Goal: Task Accomplishment & Management: Manage account settings

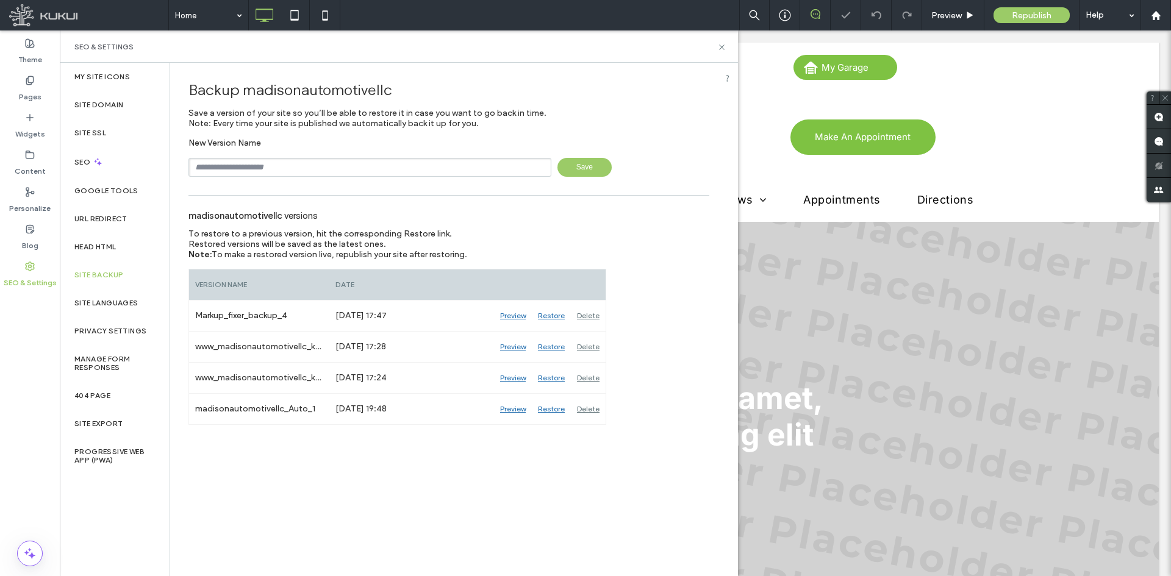
click at [317, 167] on input "text" at bounding box center [369, 167] width 363 height 19
type input "**********"
click at [600, 173] on span "Save" at bounding box center [584, 167] width 54 height 19
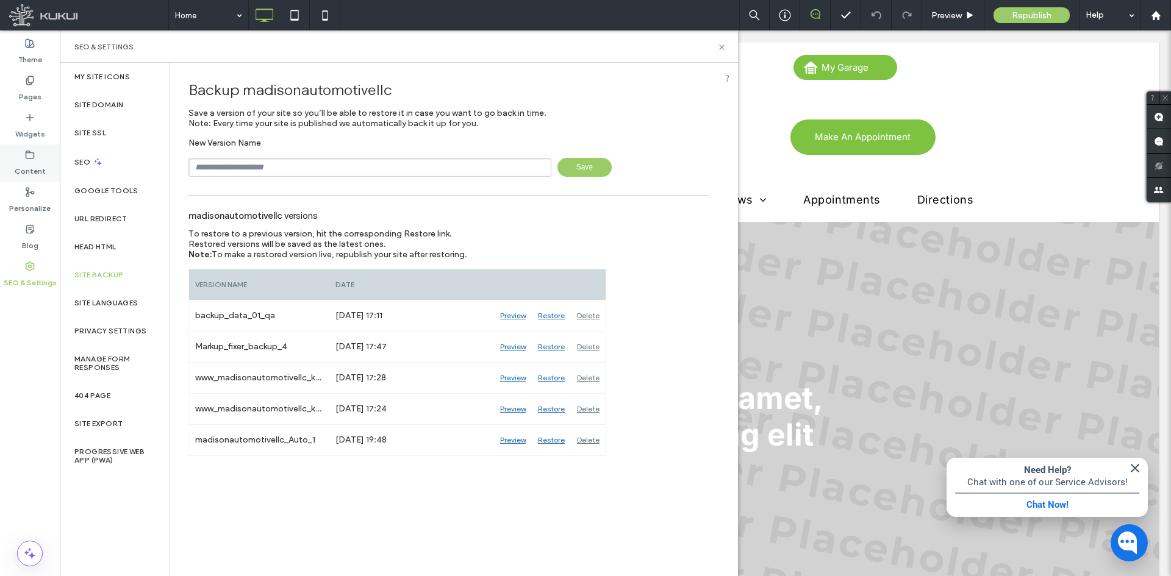
click at [25, 160] on label "Content" at bounding box center [30, 168] width 31 height 17
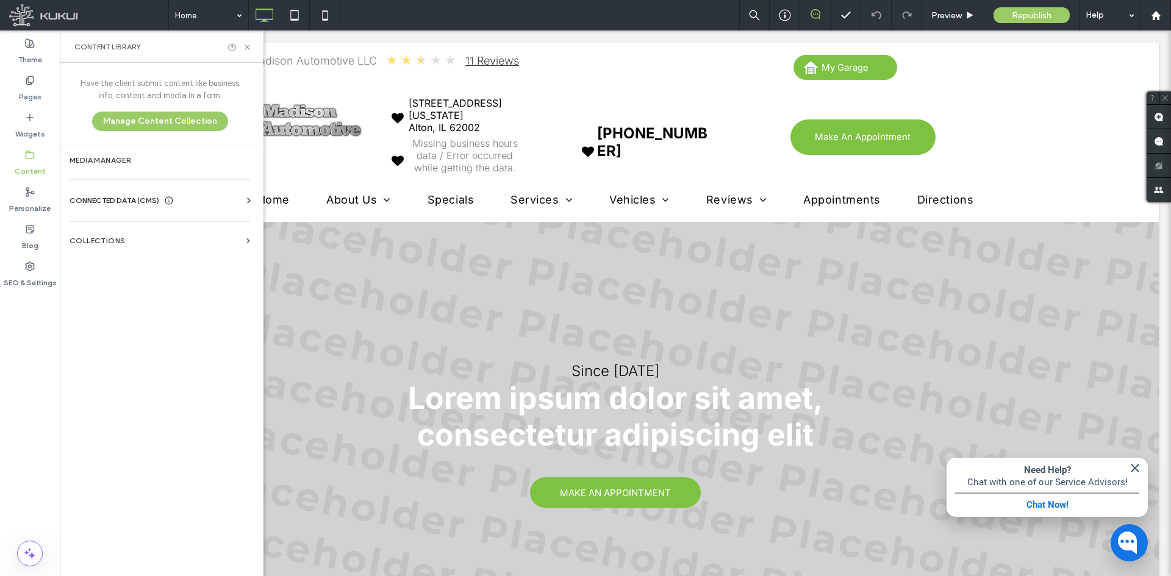
click at [247, 199] on icon at bounding box center [249, 201] width 12 height 12
click at [214, 226] on section "Business Info" at bounding box center [162, 231] width 185 height 28
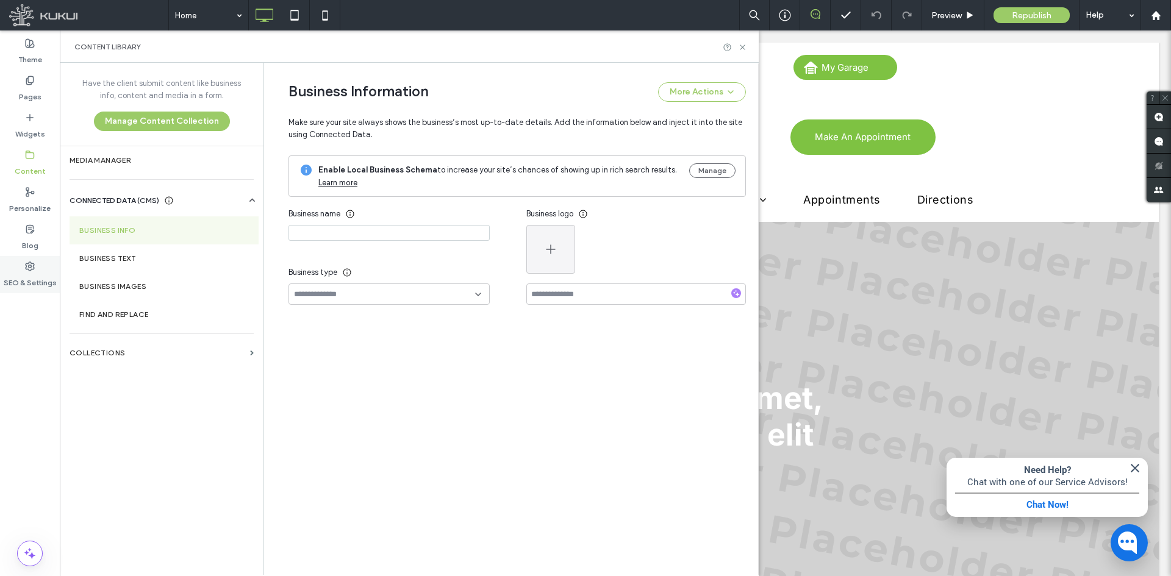
type input "**********"
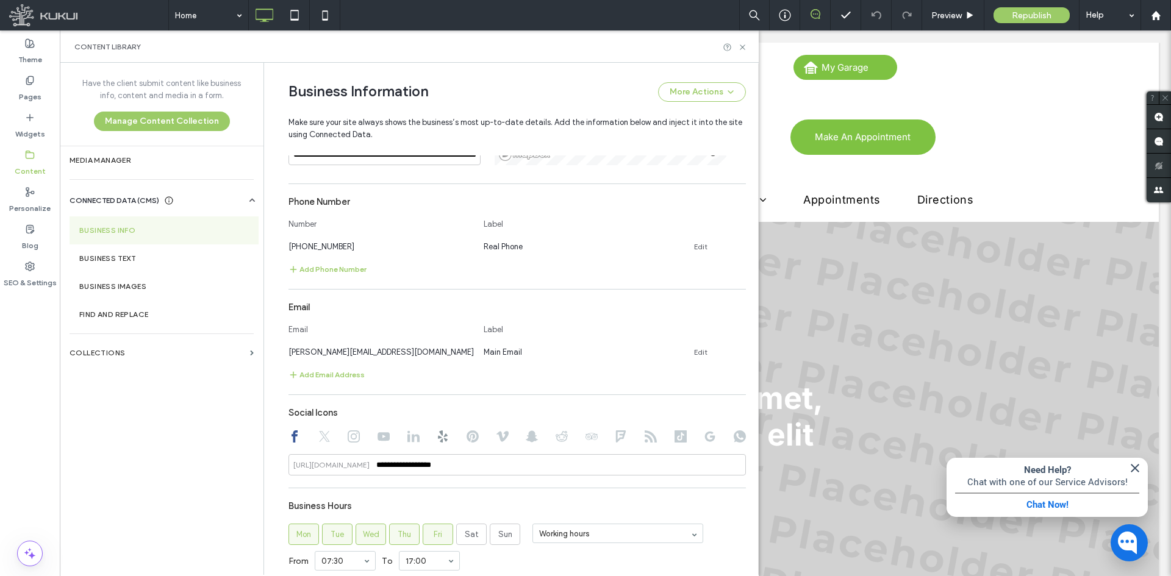
scroll to position [483, 0]
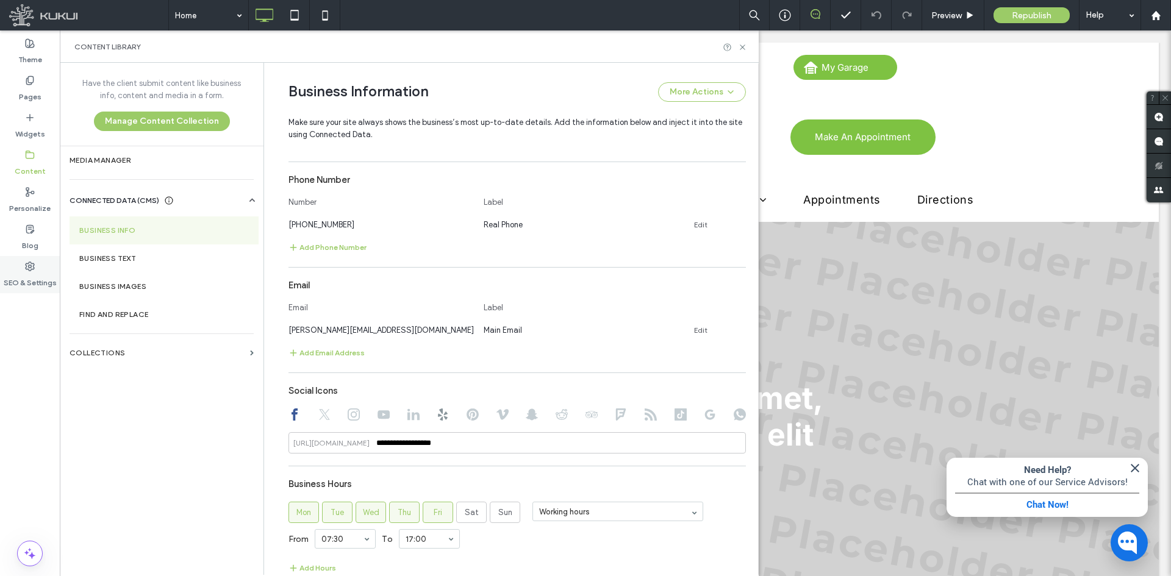
click at [36, 270] on div "SEO & Settings" at bounding box center [30, 274] width 60 height 37
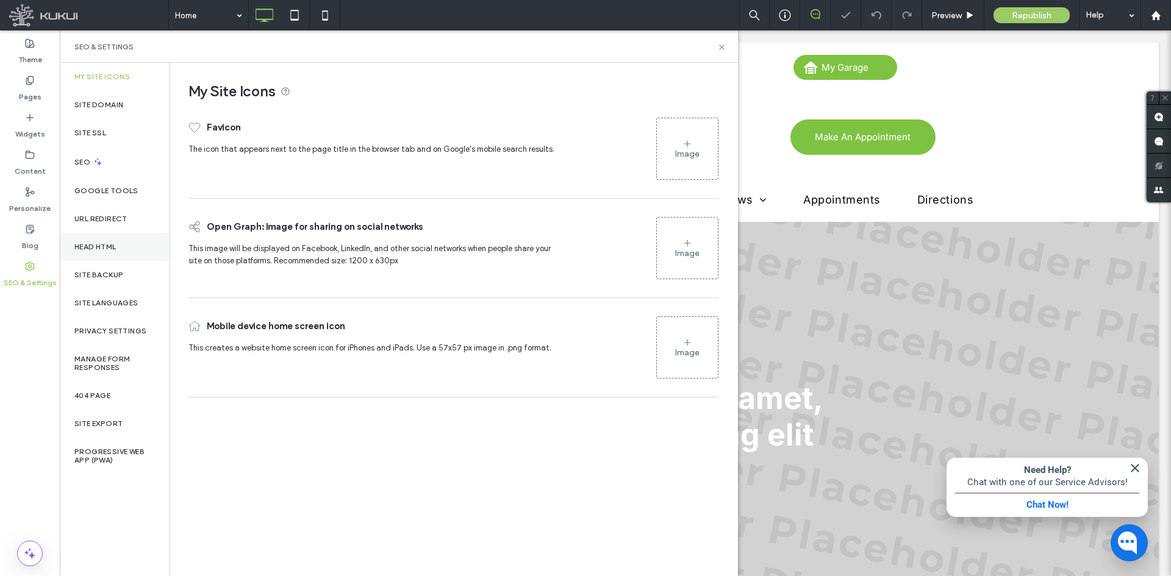
click at [96, 256] on div "Head HTML" at bounding box center [115, 247] width 110 height 28
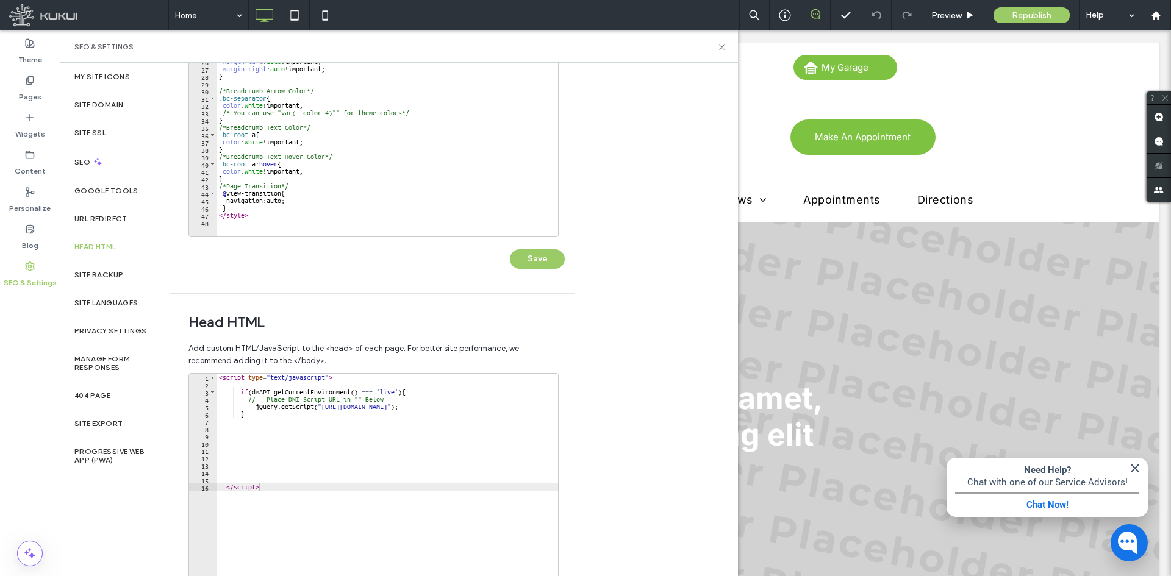
scroll to position [183, 0]
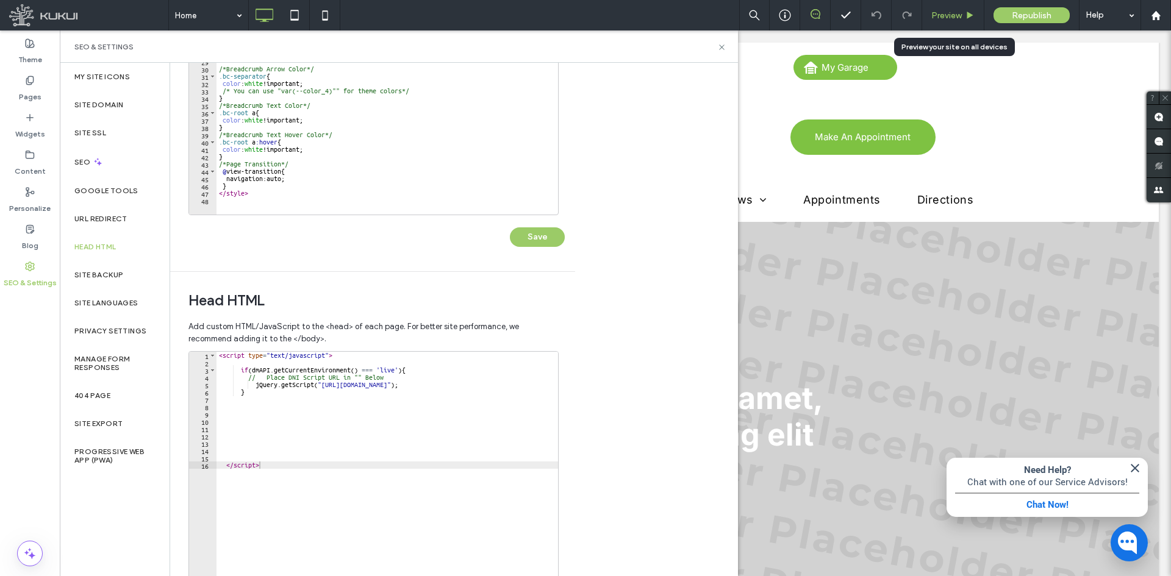
click at [934, 13] on span "Preview" at bounding box center [946, 15] width 30 height 10
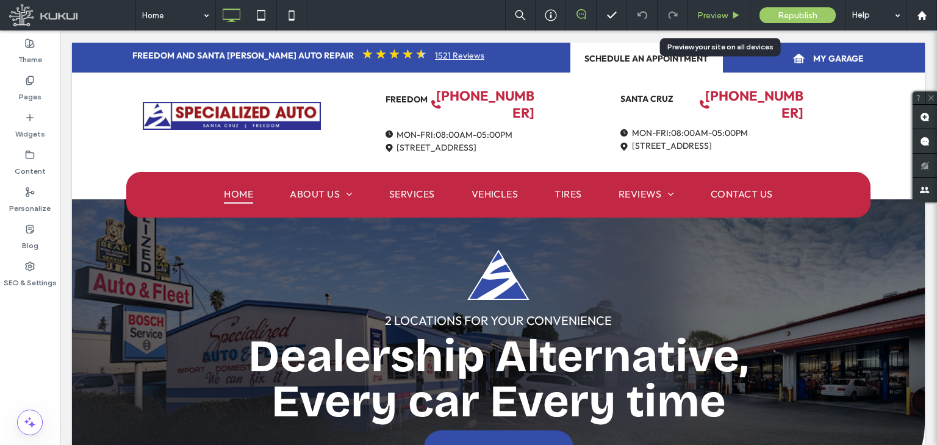
click at [727, 13] on span "Preview" at bounding box center [712, 15] width 30 height 10
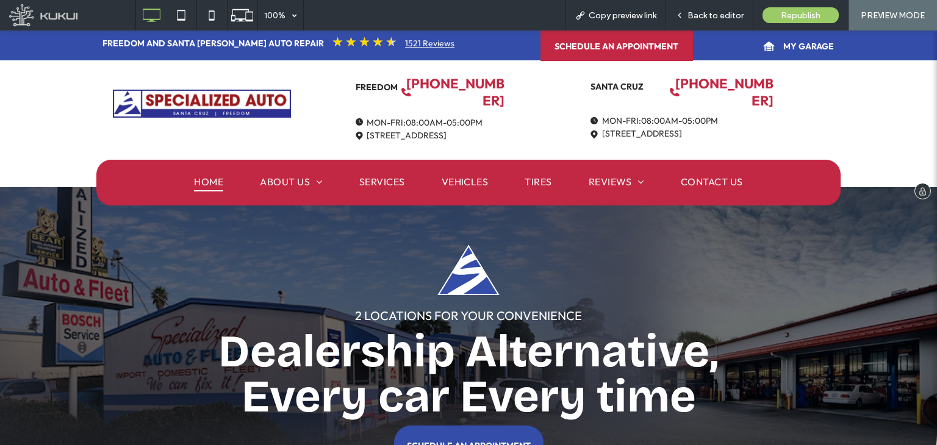
click at [607, 41] on span "SCHEDULE AN APPOINTMENT" at bounding box center [616, 46] width 124 height 11
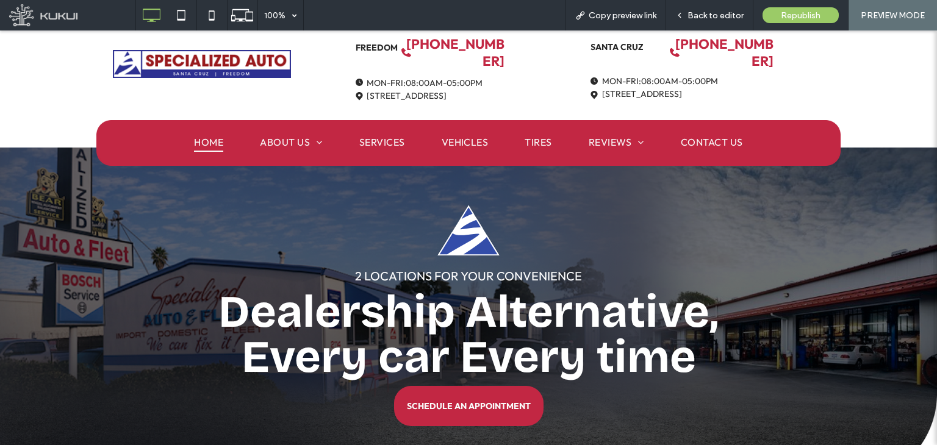
scroll to position [61, 0]
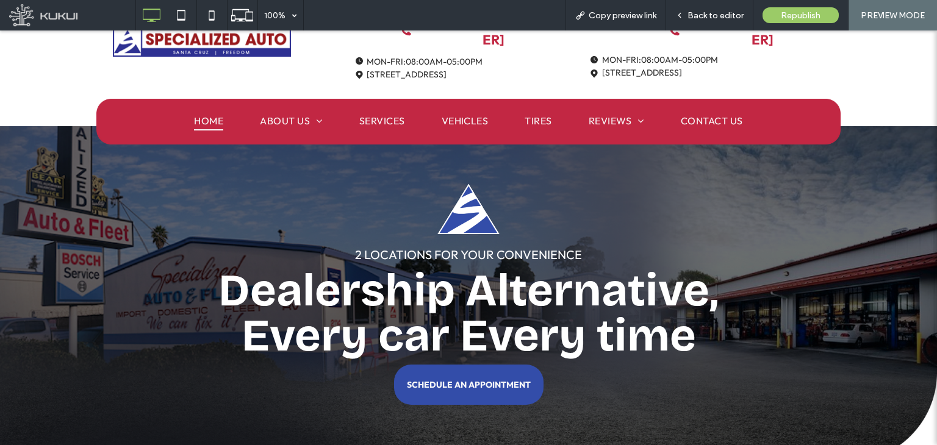
click at [471, 365] on link "SCHEDULE AN APPOINTMENT" at bounding box center [468, 385] width 149 height 40
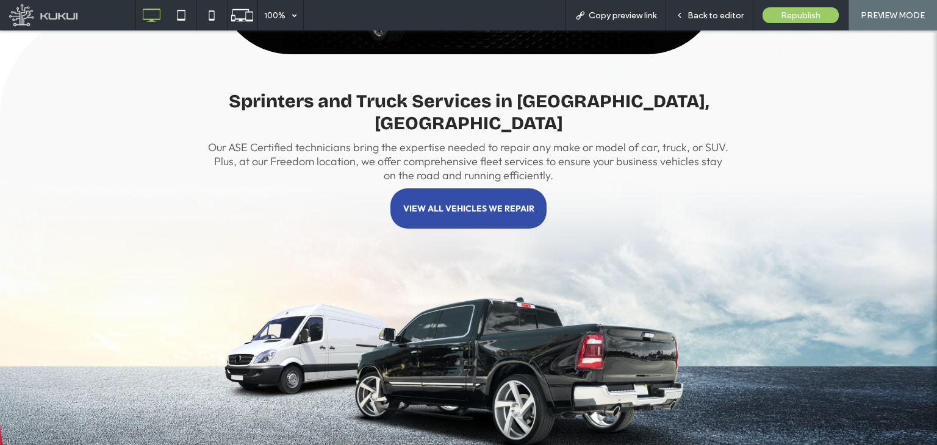
scroll to position [2866, 0]
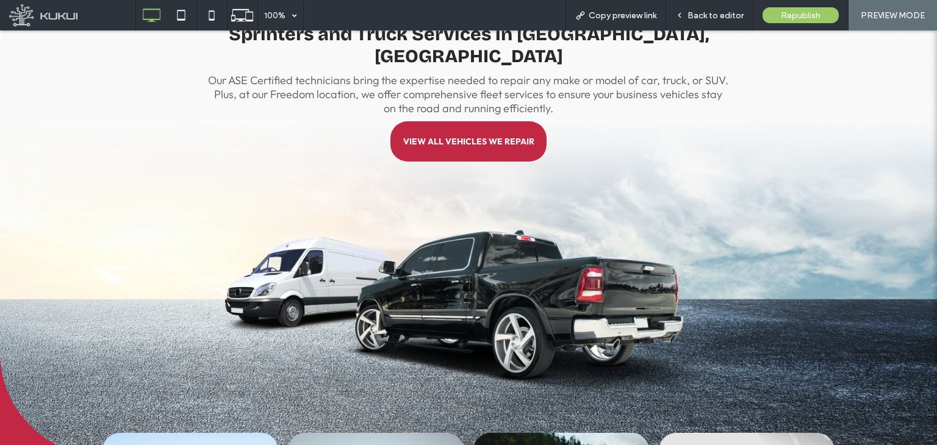
click at [500, 127] on link "VIEW ALL VEHICLES WE REPAIR" at bounding box center [468, 141] width 156 height 40
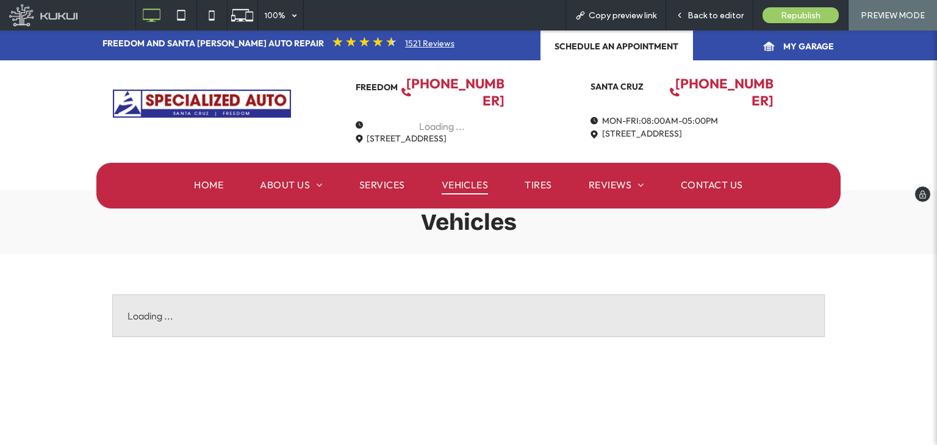
click at [178, 113] on img at bounding box center [202, 104] width 178 height 28
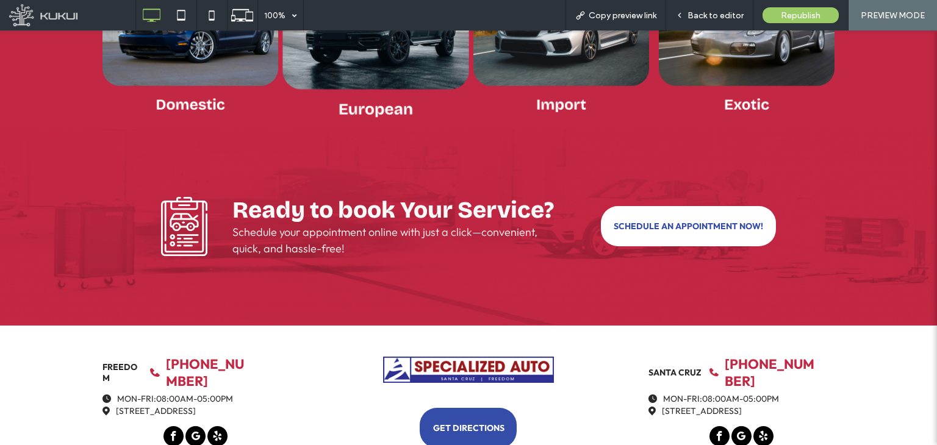
scroll to position [3425, 0]
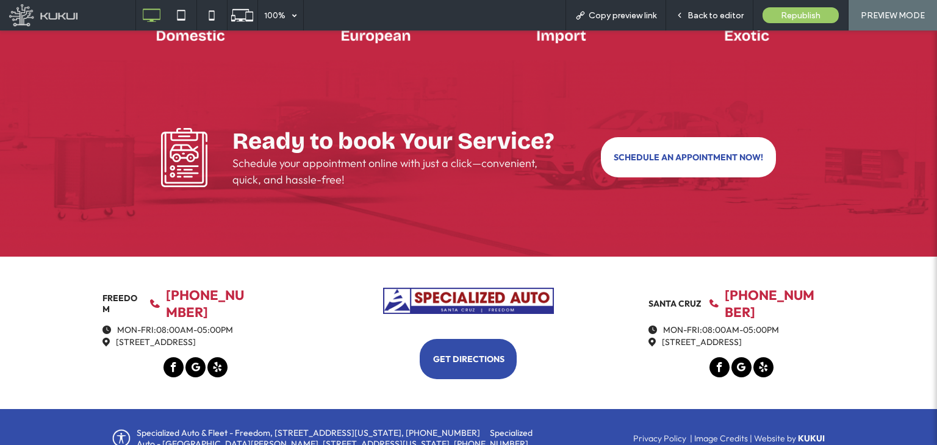
click at [615, 152] on span "SCHEDULE AN APPOINTMENT NOW!" at bounding box center [688, 157] width 149 height 11
click at [173, 15] on icon at bounding box center [181, 15] width 24 height 24
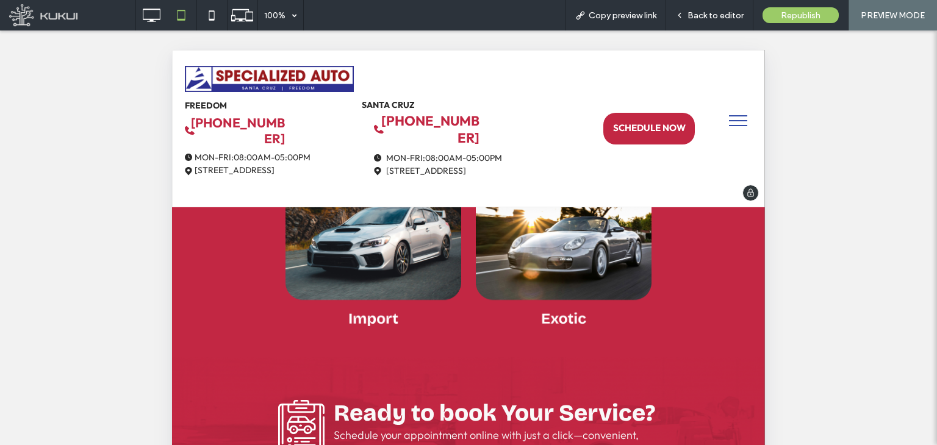
click at [613, 122] on span "SCHEDULE NOW" at bounding box center [649, 128] width 73 height 12
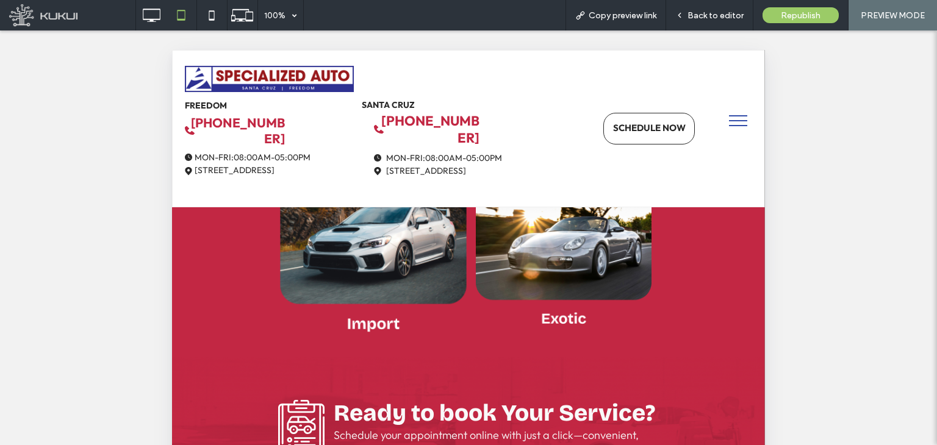
scroll to position [183, 0]
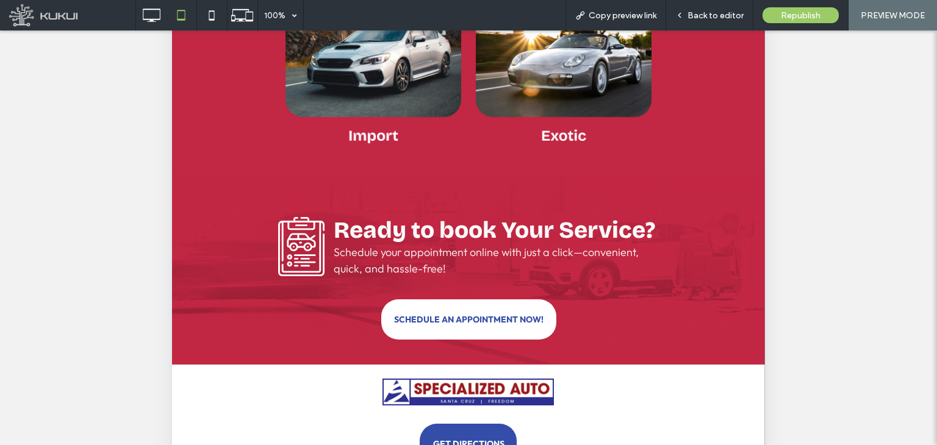
click at [463, 331] on link "SCHEDULE AN APPOINTMENT NOW!" at bounding box center [468, 319] width 175 height 40
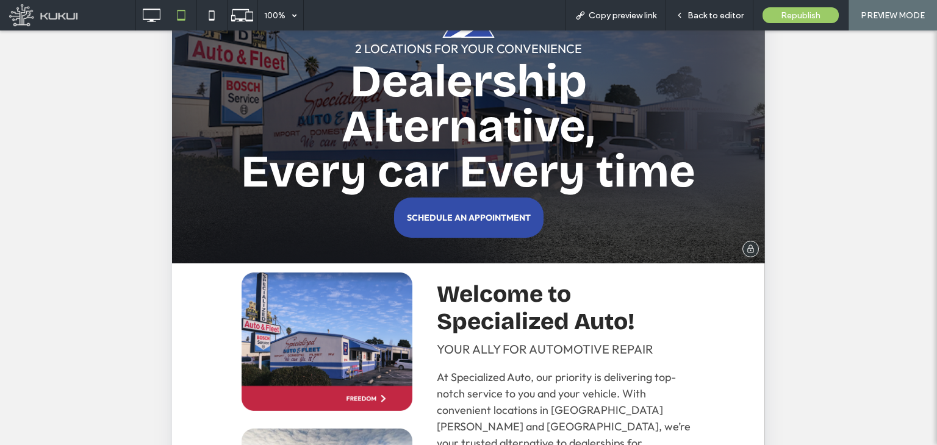
scroll to position [222, 0]
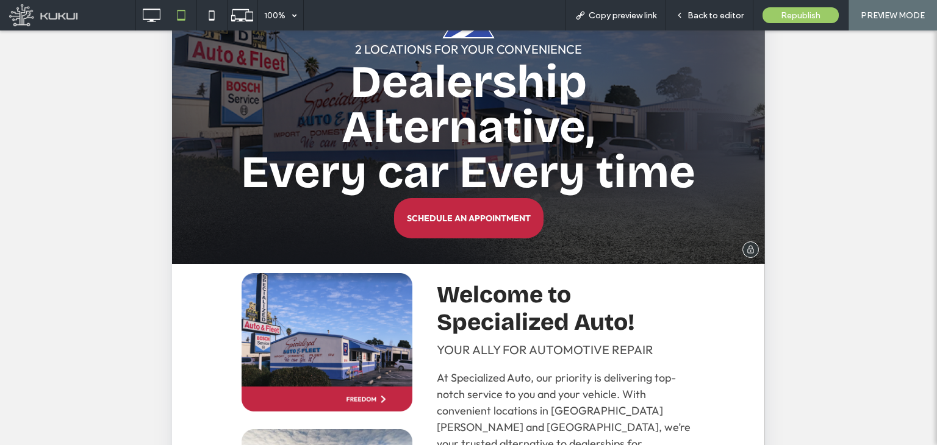
click at [477, 213] on span "SCHEDULE AN APPOINTMENT" at bounding box center [469, 218] width 124 height 11
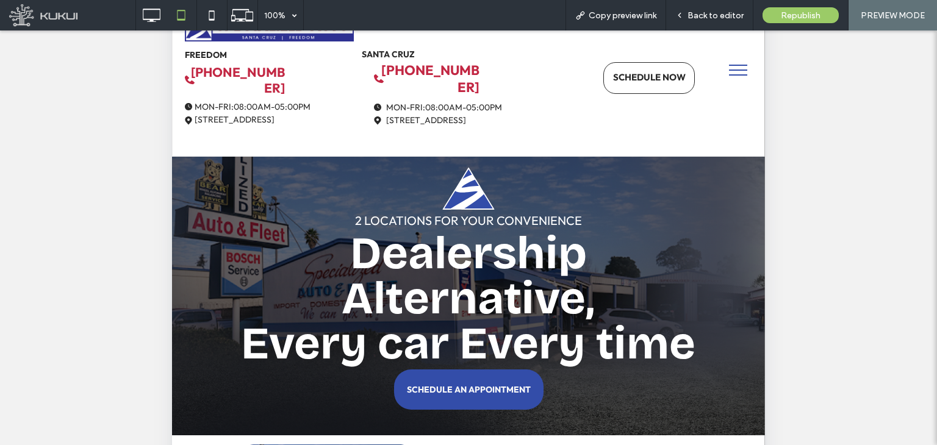
scroll to position [0, 0]
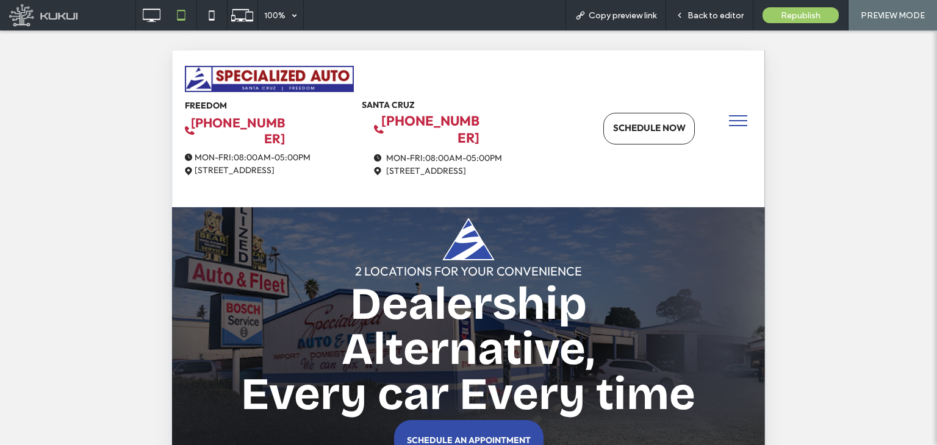
click at [722, 123] on button "menu" at bounding box center [738, 121] width 32 height 32
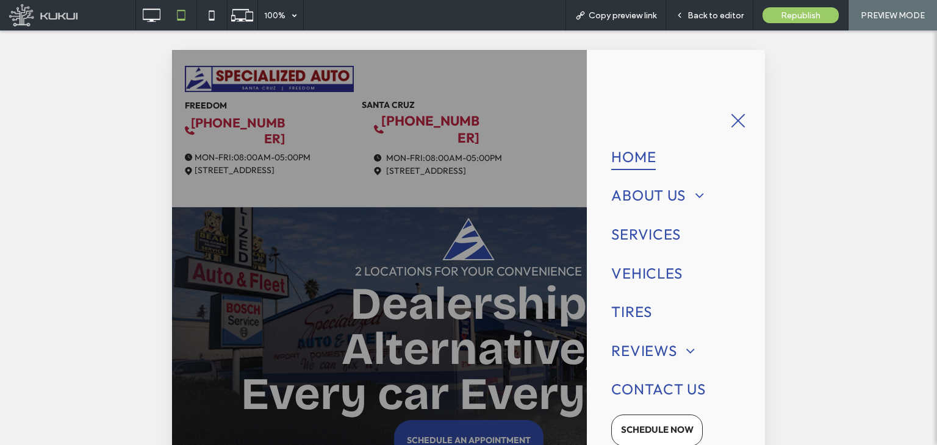
scroll to position [305, 0]
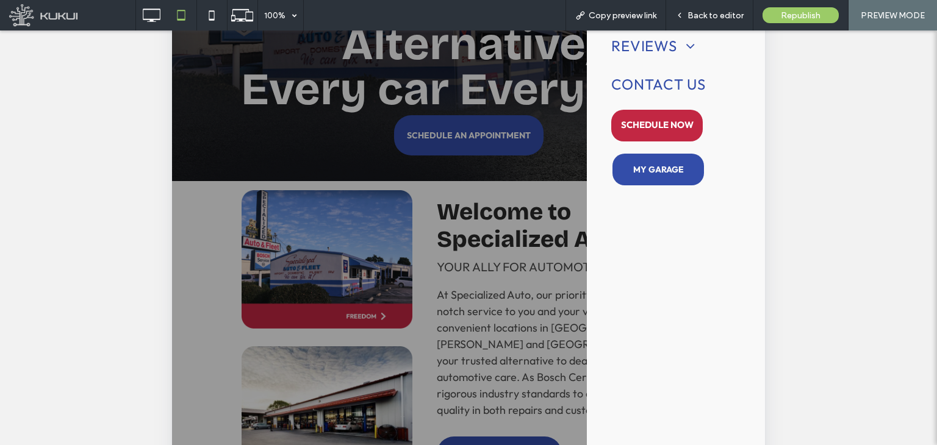
click at [664, 128] on span "SCHEDULE NOW" at bounding box center [657, 125] width 73 height 12
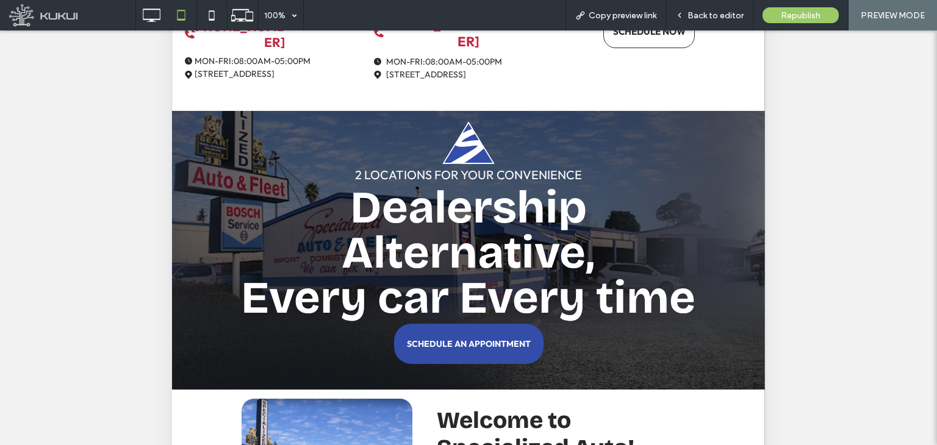
scroll to position [0, 0]
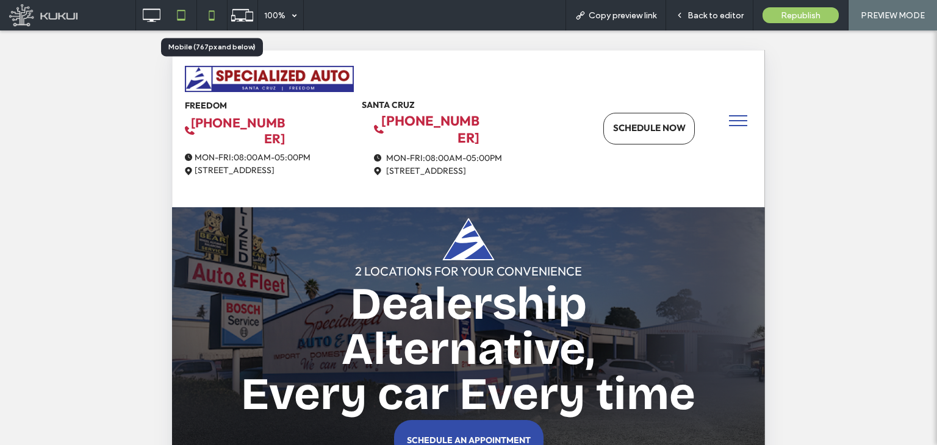
click at [206, 10] on icon at bounding box center [211, 15] width 24 height 24
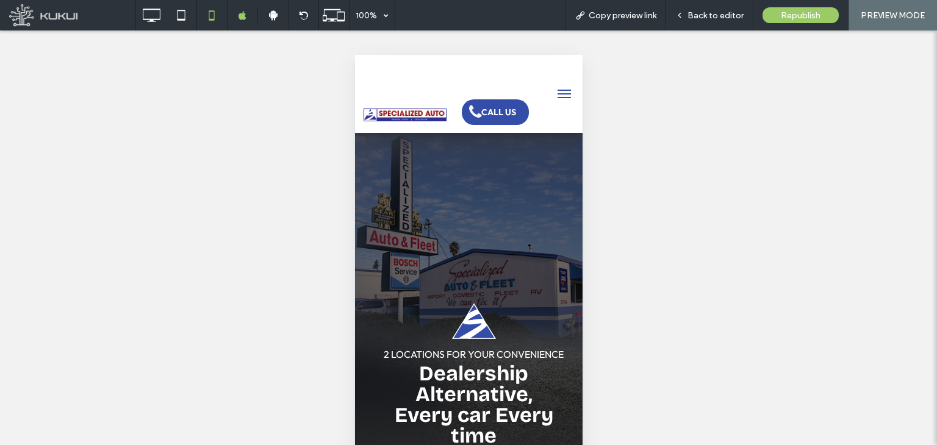
scroll to position [122, 0]
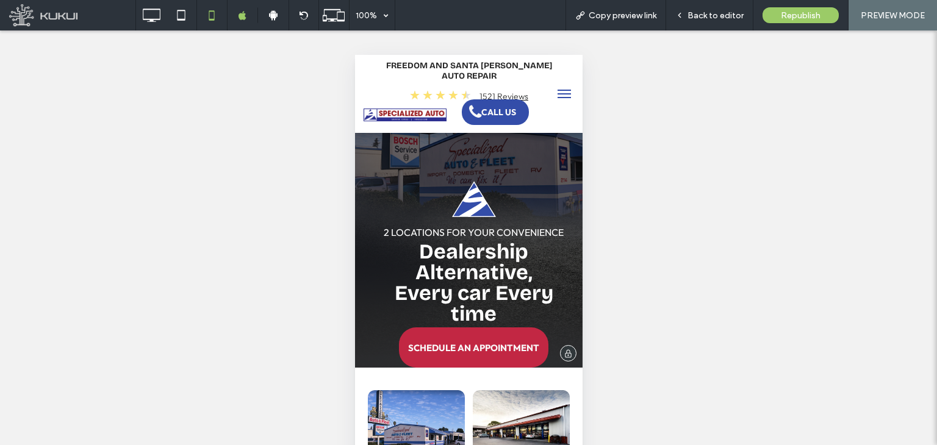
click at [464, 339] on link "SCHEDULE AN APPOINTMENT" at bounding box center [472, 348] width 149 height 40
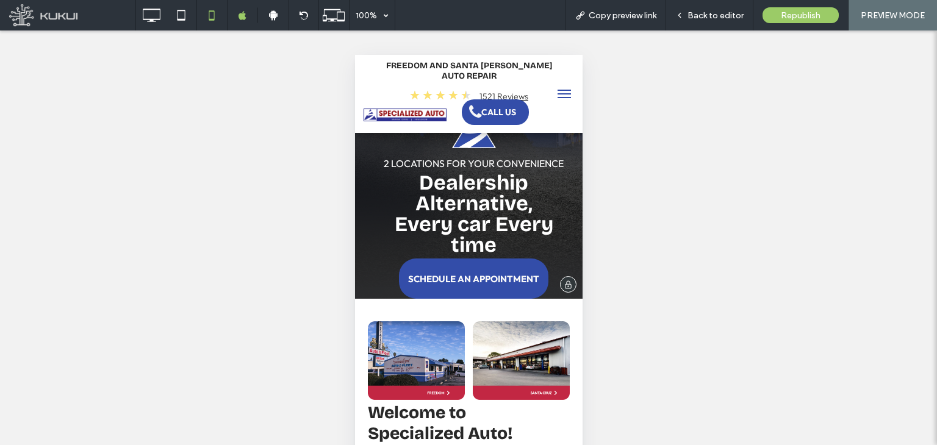
scroll to position [244, 0]
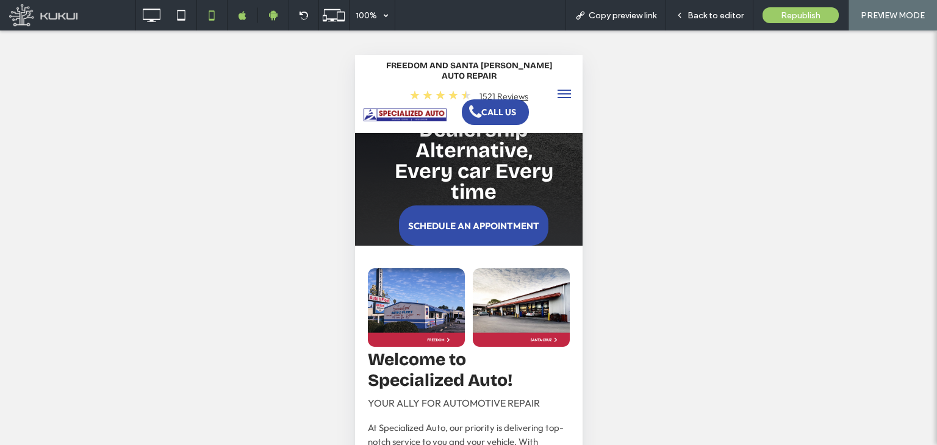
click at [274, 18] on icon at bounding box center [273, 15] width 11 height 11
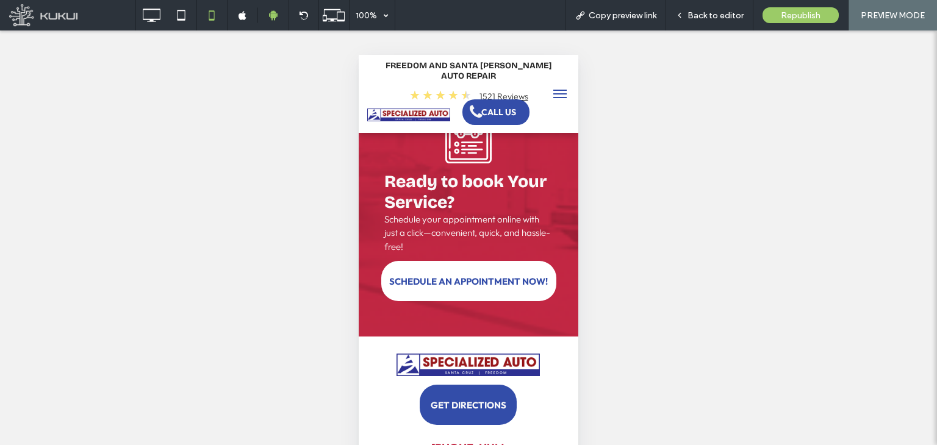
click at [481, 270] on link "SCHEDULE AN APPOINTMENT NOW!" at bounding box center [468, 281] width 175 height 40
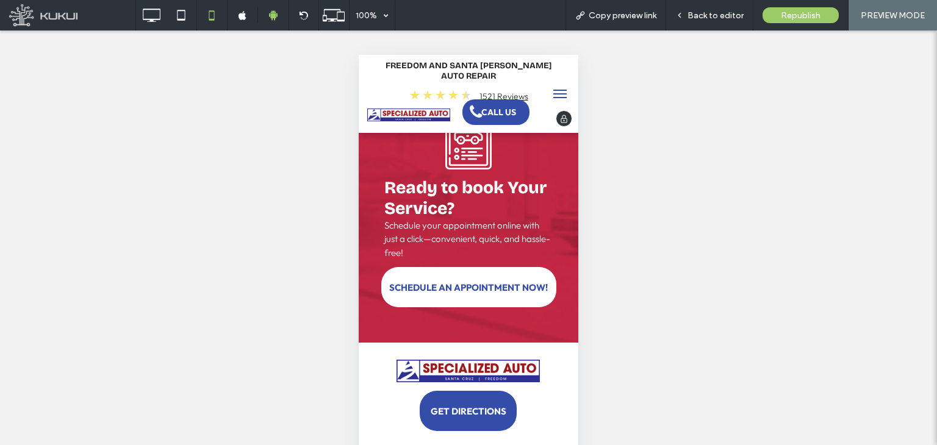
scroll to position [4574, 0]
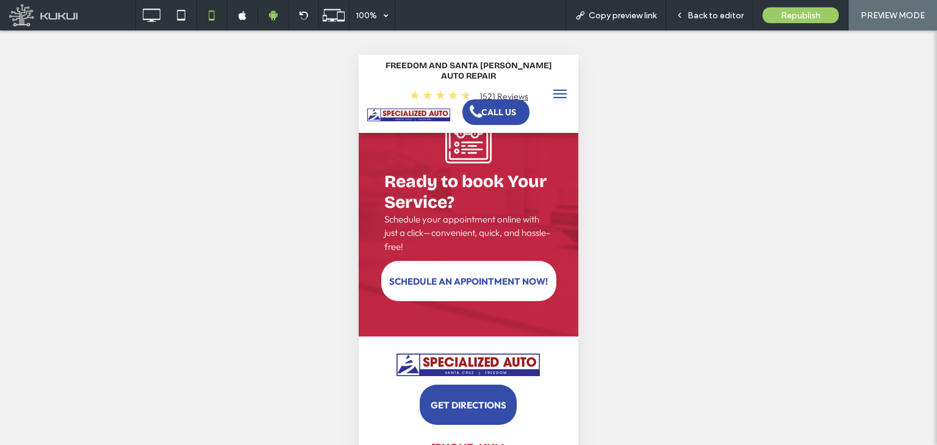
click at [553, 93] on span "menu" at bounding box center [559, 93] width 13 height 1
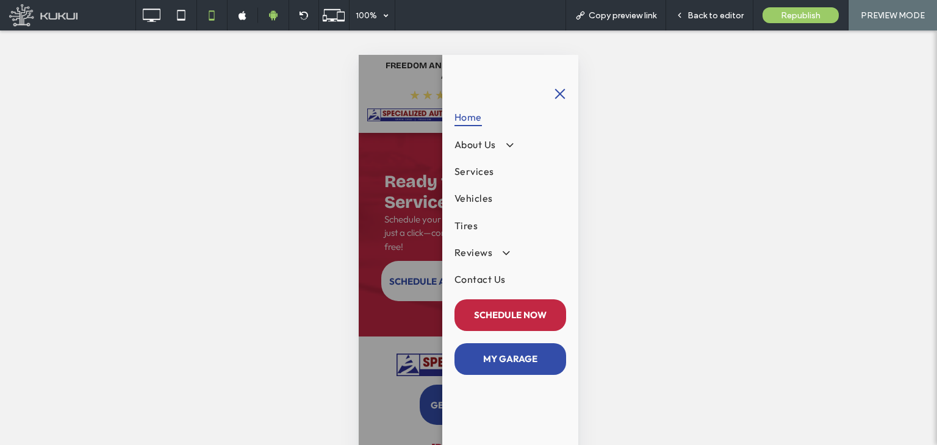
click at [503, 315] on span "SCHEDULE NOW" at bounding box center [510, 315] width 73 height 12
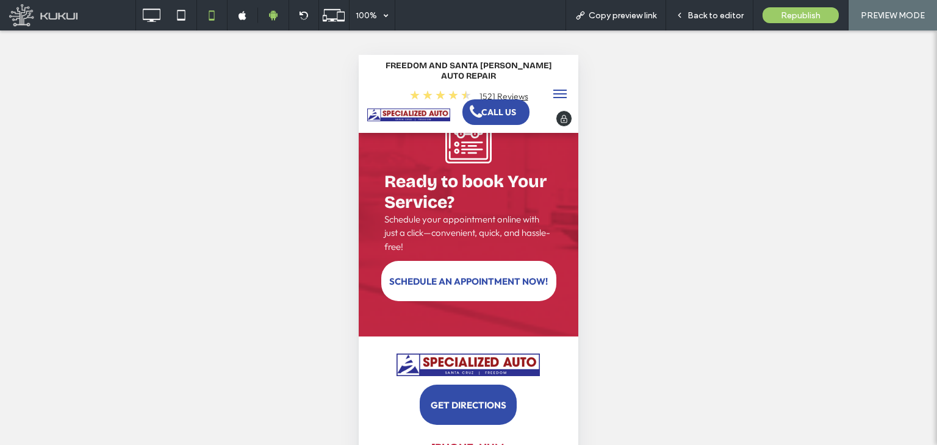
scroll to position [4580, 0]
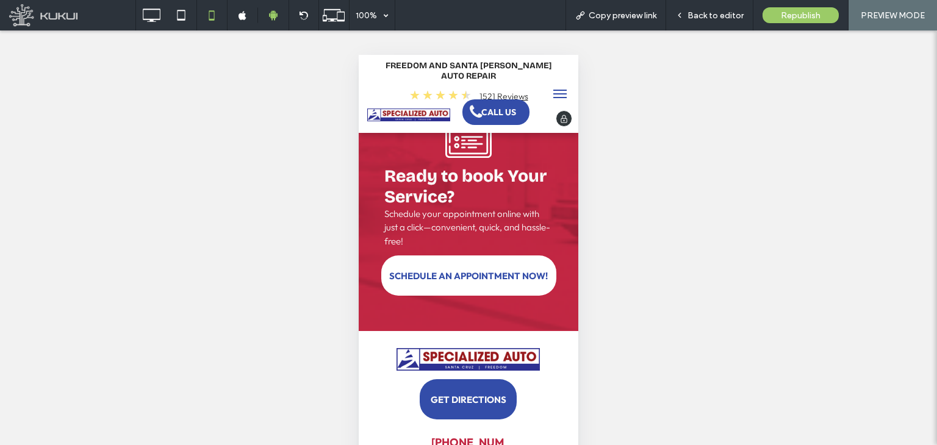
click at [400, 110] on img at bounding box center [408, 115] width 83 height 13
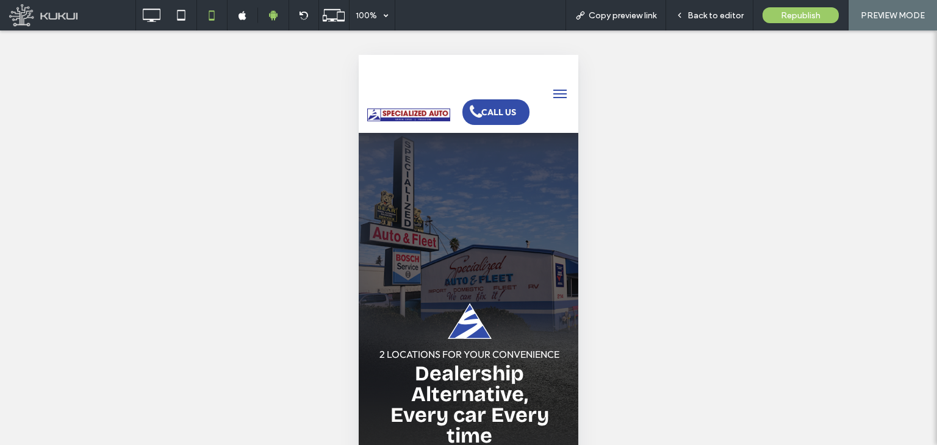
scroll to position [0, 0]
